Goal: Information Seeking & Learning: Learn about a topic

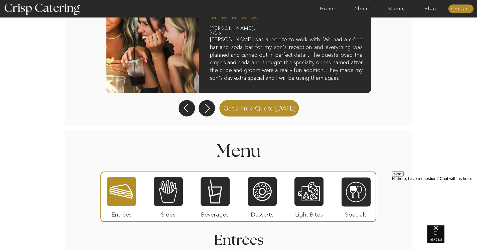
scroll to position [526, 0]
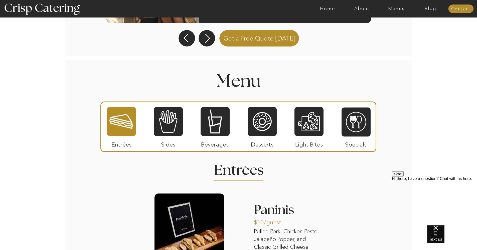
drag, startPoint x: 164, startPoint y: 124, endPoint x: 281, endPoint y: 116, distance: 117.9
click at [164, 124] on div at bounding box center [168, 122] width 29 height 30
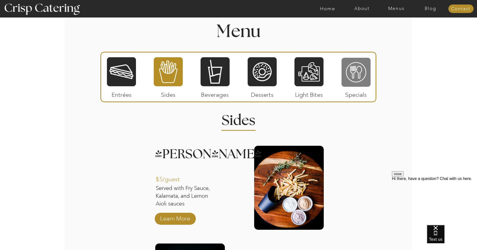
scroll to position [503, 0]
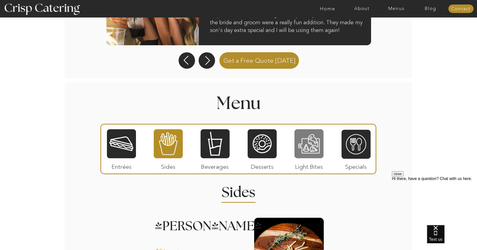
click at [316, 145] on div at bounding box center [308, 144] width 29 height 30
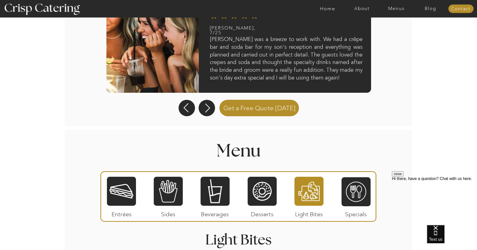
scroll to position [489, 0]
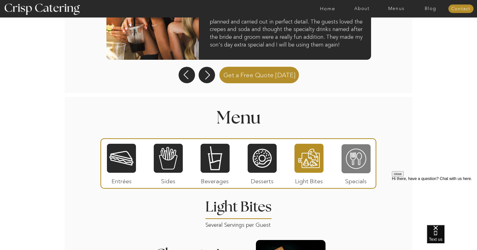
click at [356, 153] on div at bounding box center [355, 159] width 29 height 30
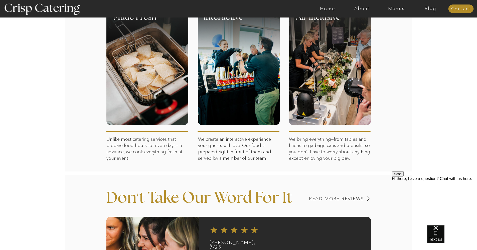
scroll to position [164, 0]
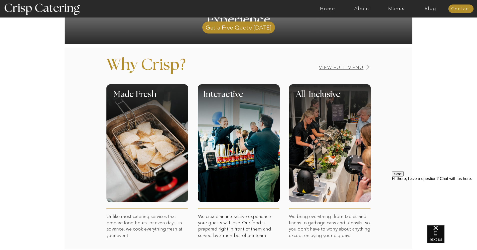
click at [350, 68] on h3 "View Full Menu" at bounding box center [323, 67] width 79 height 5
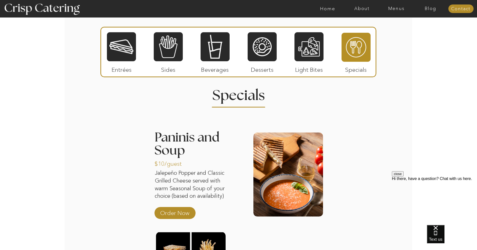
scroll to position [603, 0]
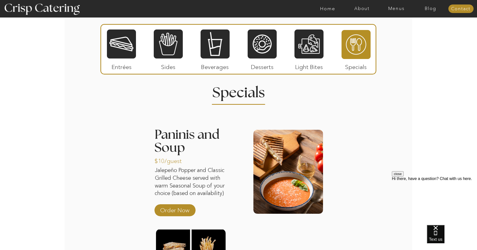
drag, startPoint x: 129, startPoint y: 60, endPoint x: 127, endPoint y: 59, distance: 3.0
click at [129, 60] on p "Entrées" at bounding box center [121, 66] width 33 height 15
click at [124, 53] on div at bounding box center [121, 44] width 29 height 30
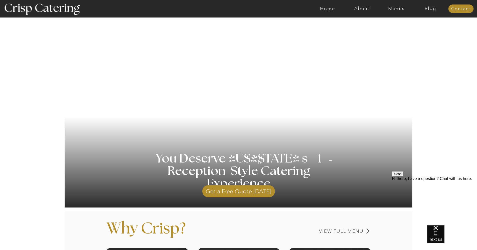
scroll to position [183, 0]
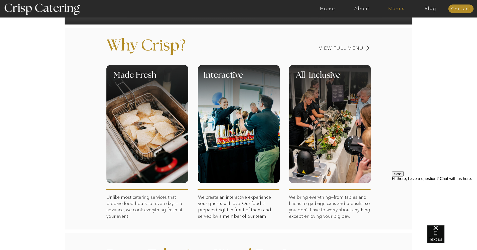
click at [397, 10] on nav "Menus" at bounding box center [396, 8] width 34 height 5
click at [396, 23] on nav "Summer (Mar-Aug)" at bounding box center [397, 22] width 45 height 5
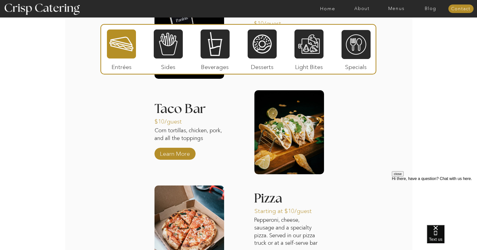
scroll to position [641, 0]
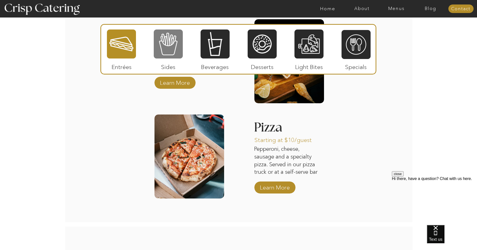
click at [166, 44] on div at bounding box center [168, 44] width 29 height 30
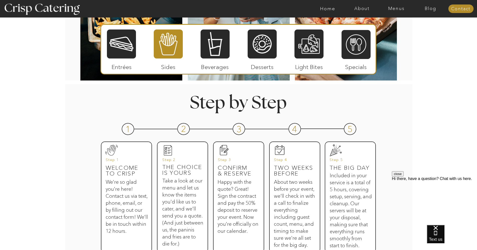
scroll to position [0, 0]
